Goal: Information Seeking & Learning: Learn about a topic

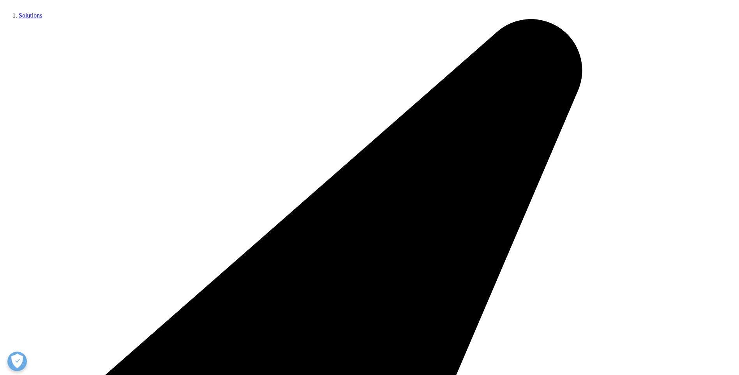
scroll to position [467, 0]
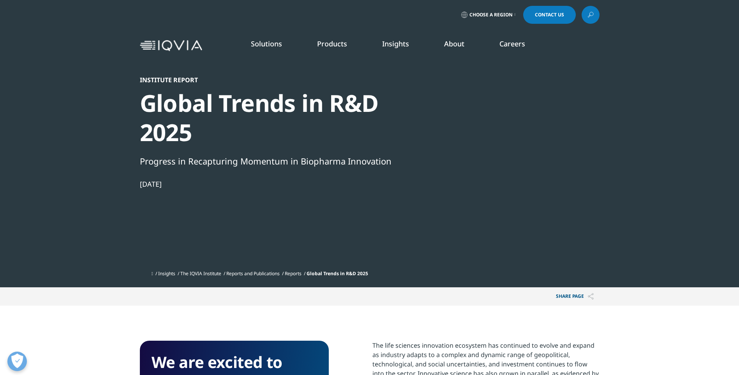
click at [218, 143] on link "SEE LATEST REPORTS" at bounding box center [262, 142] width 153 height 7
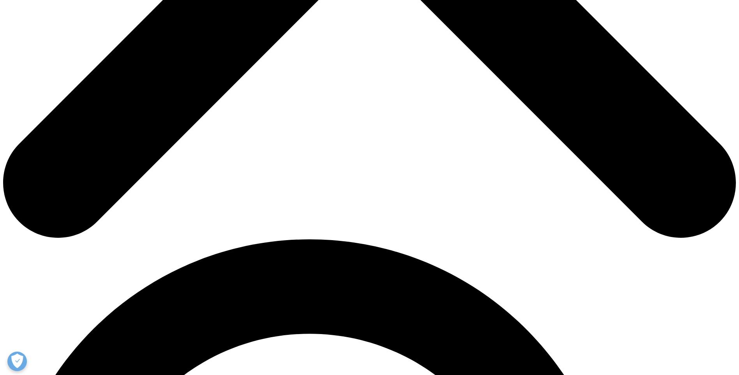
scroll to position [584, 0]
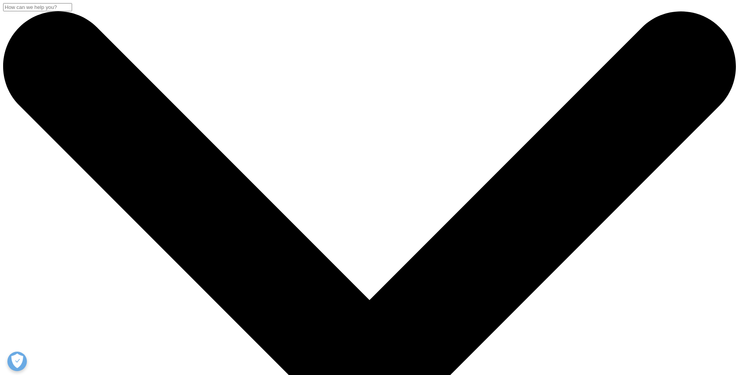
scroll to position [430, 459]
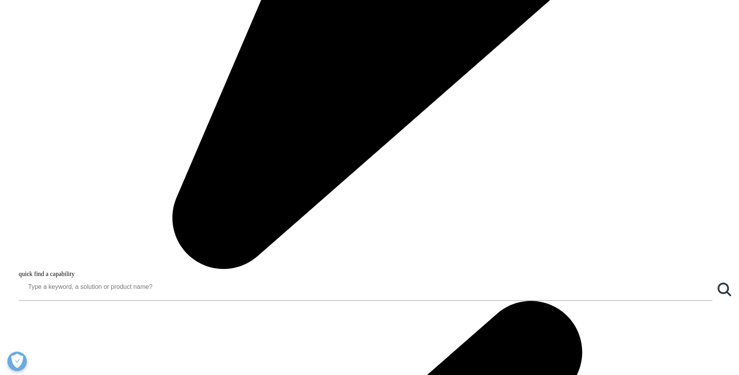
scroll to position [740, 0]
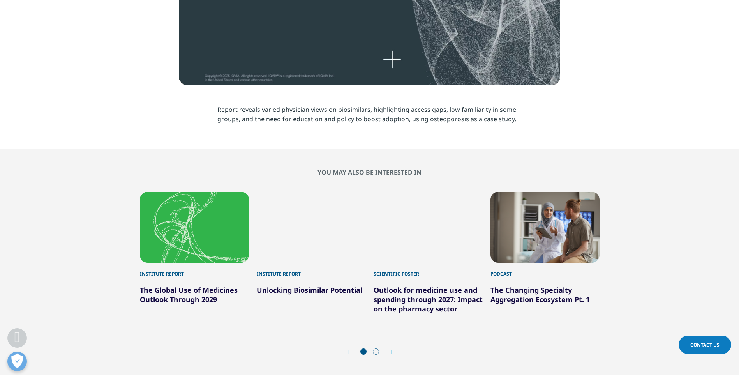
scroll to position [506, 0]
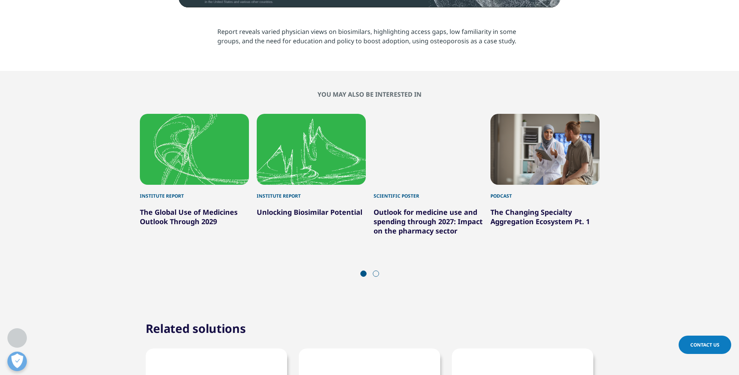
click at [225, 211] on link "The Global Use of Medicines Outlook Through 2029" at bounding box center [189, 216] width 98 height 19
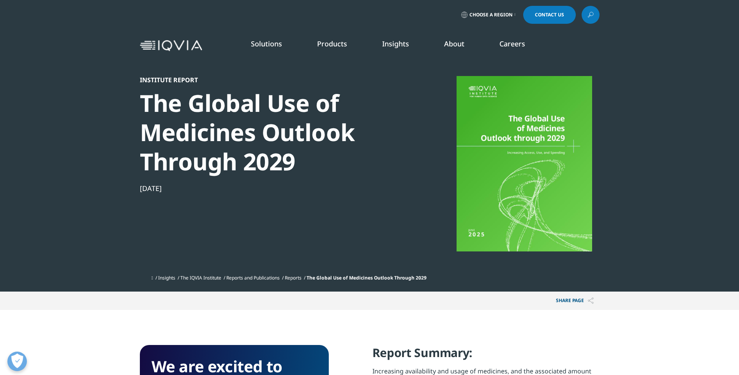
click at [218, 140] on link "SEE LATEST REPORTS" at bounding box center [262, 142] width 153 height 7
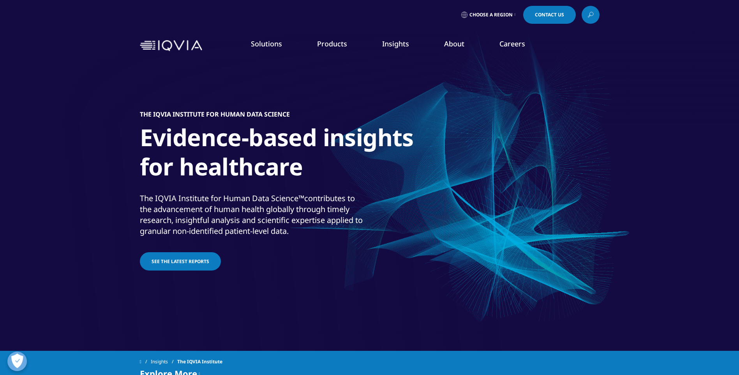
click at [57, 135] on link "DISCOVER INSIGHTS" at bounding box center [109, 133] width 153 height 7
